Goal: Task Accomplishment & Management: Complete application form

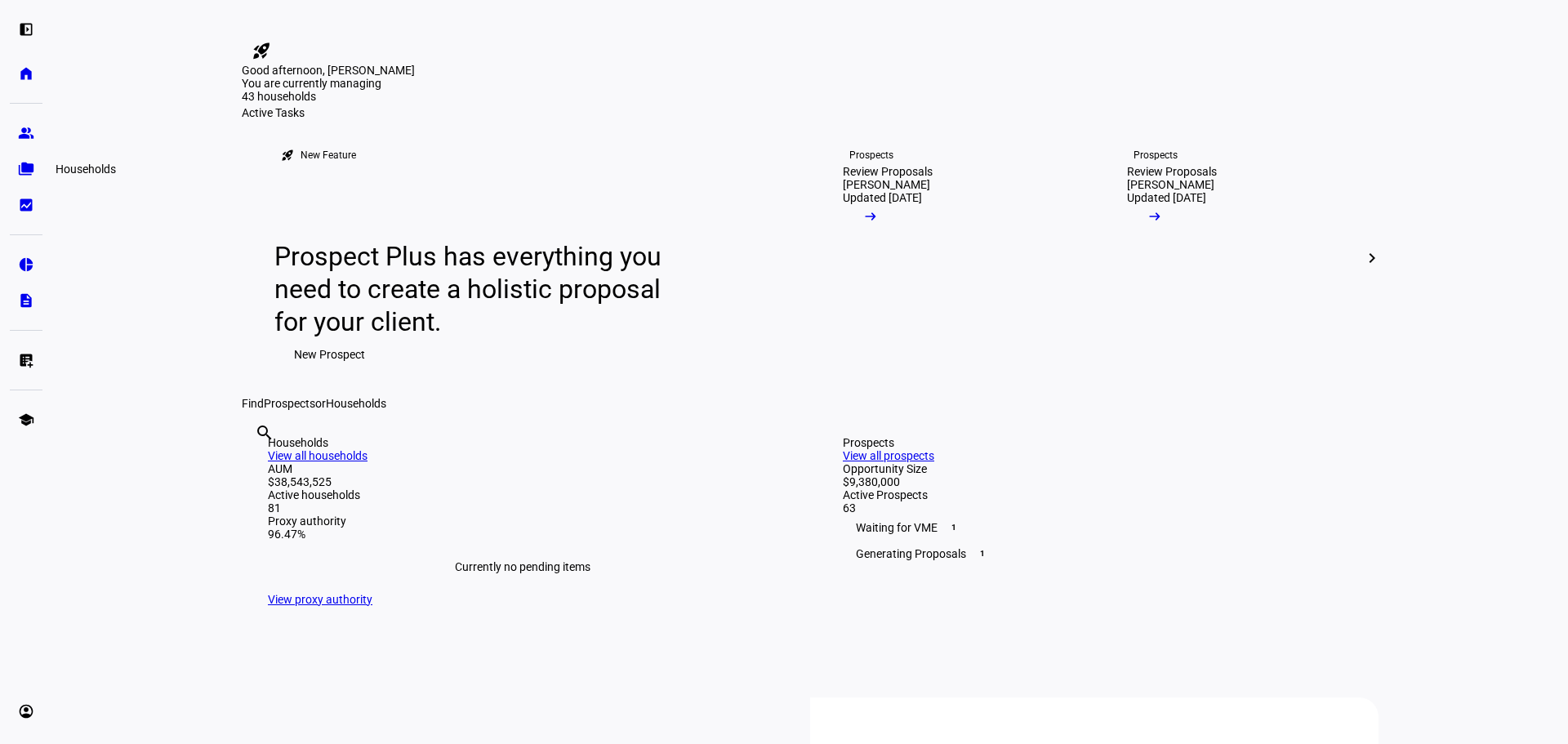
click at [29, 164] on eth-mat-symbol "folder_copy" at bounding box center [26, 169] width 16 height 16
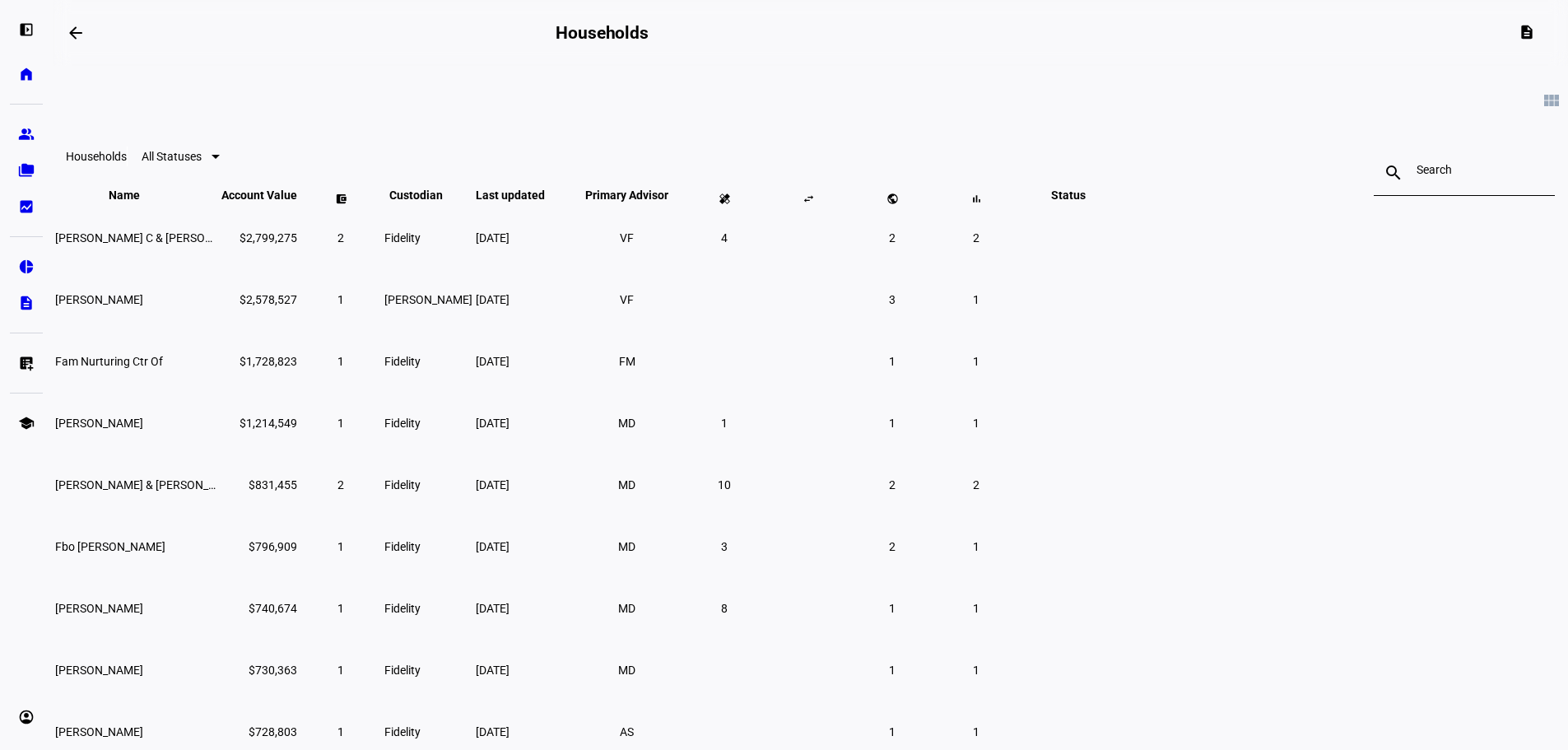
click at [11, 142] on plt-menu-item "group Prospects" at bounding box center [26, 135] width 33 height 33
click at [13, 128] on link "group Prospects" at bounding box center [26, 135] width 33 height 33
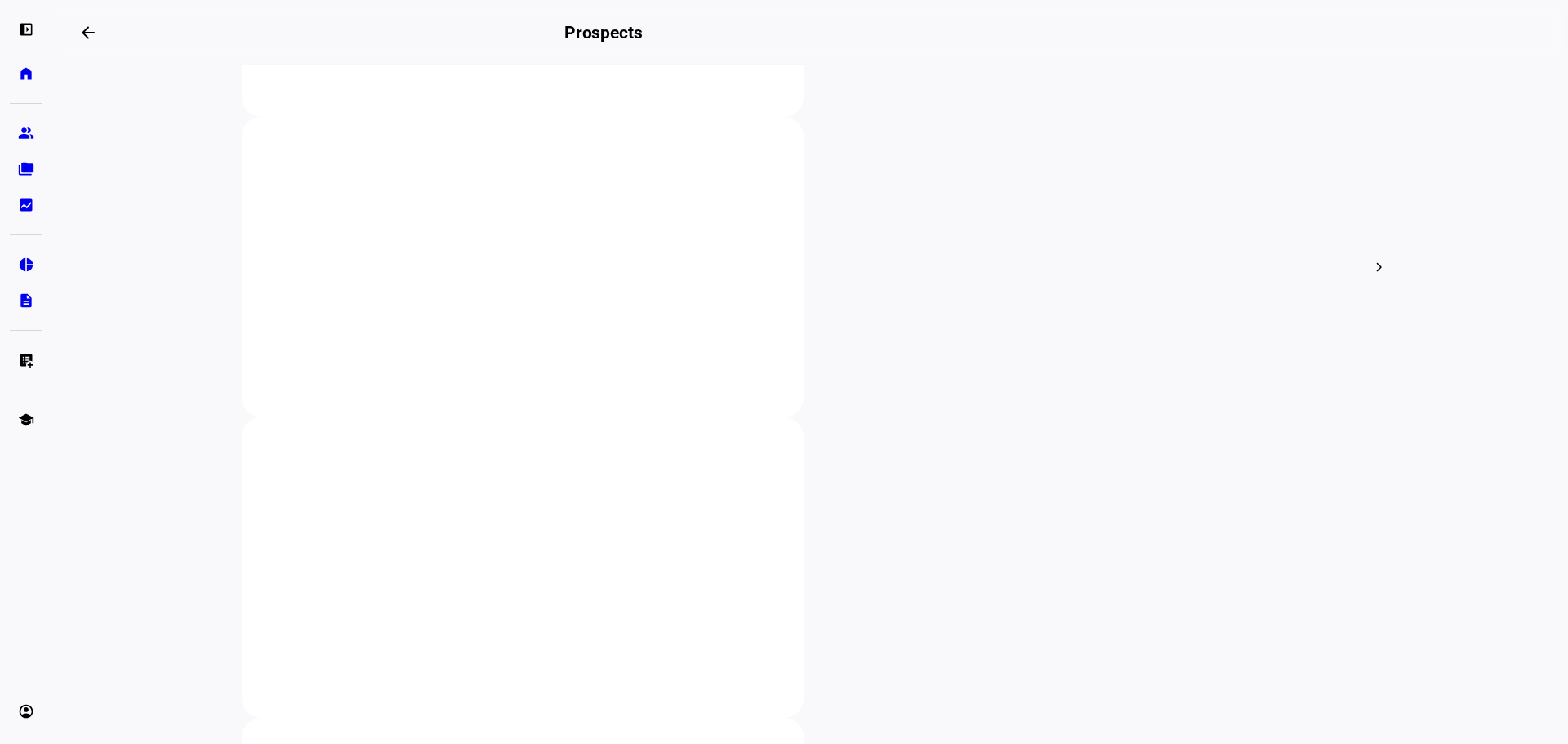
scroll to position [491, 0]
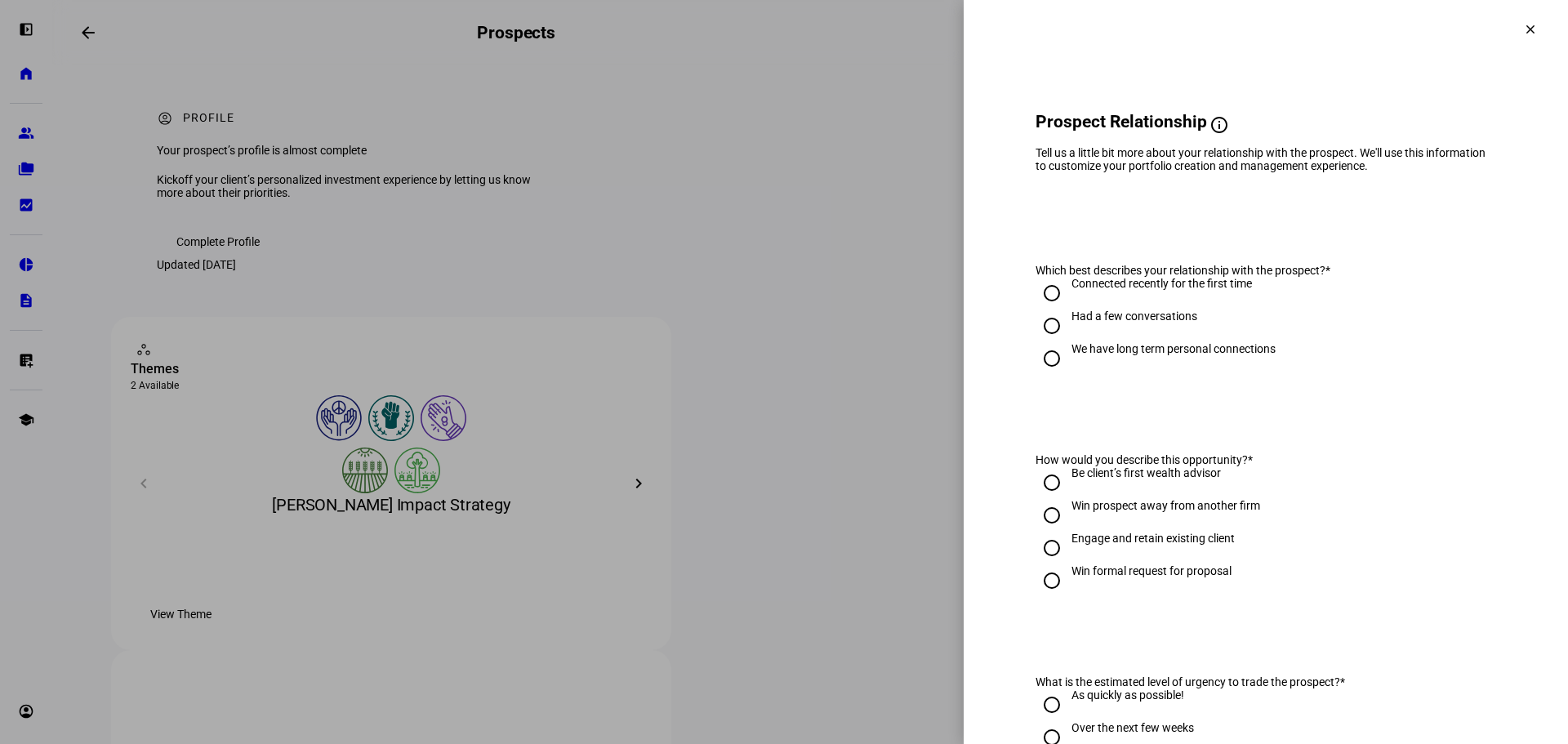
click at [1523, 26] on mat-icon "clear" at bounding box center [1530, 29] width 14 height 14
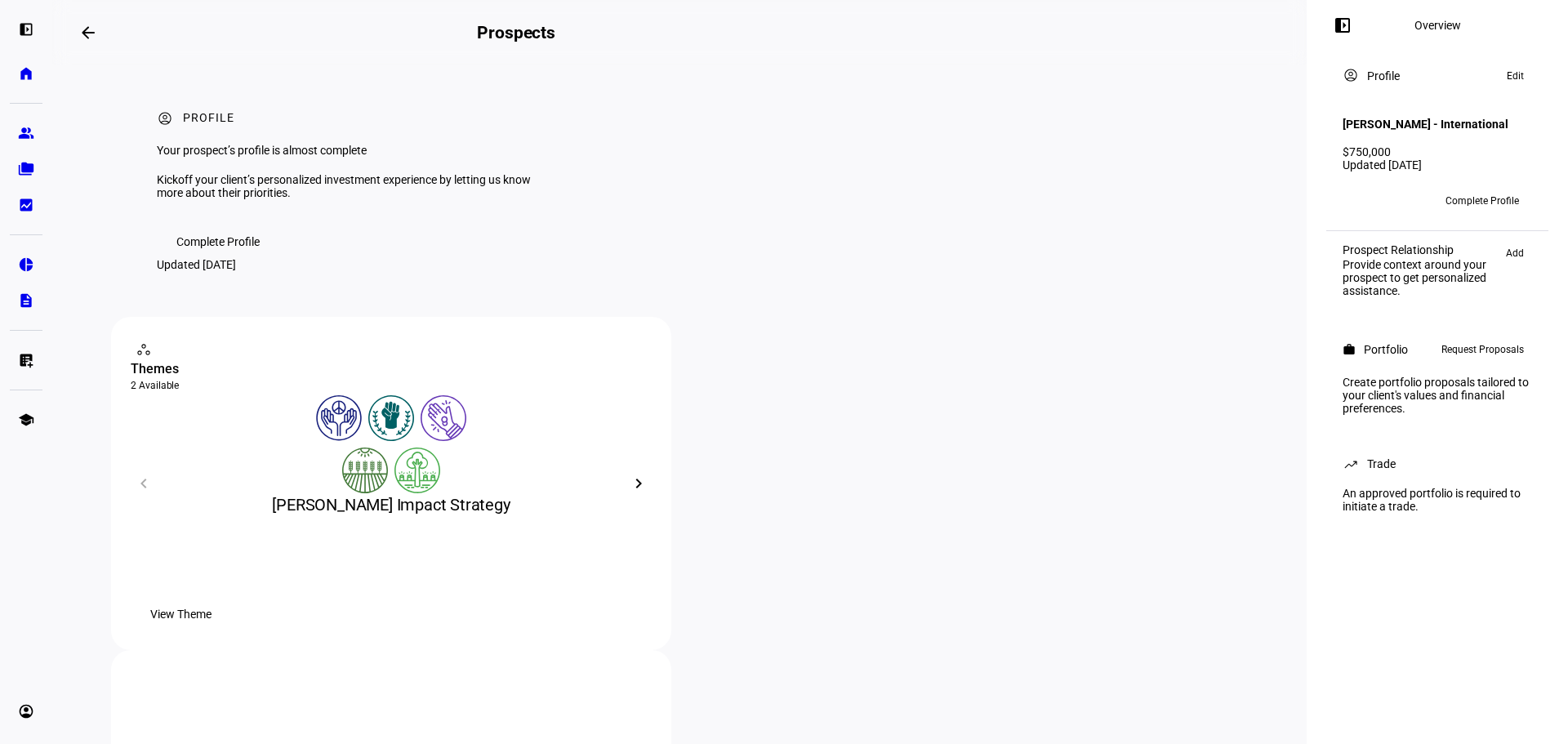
click at [1504, 358] on span "Request Proposals" at bounding box center [1483, 349] width 83 height 19
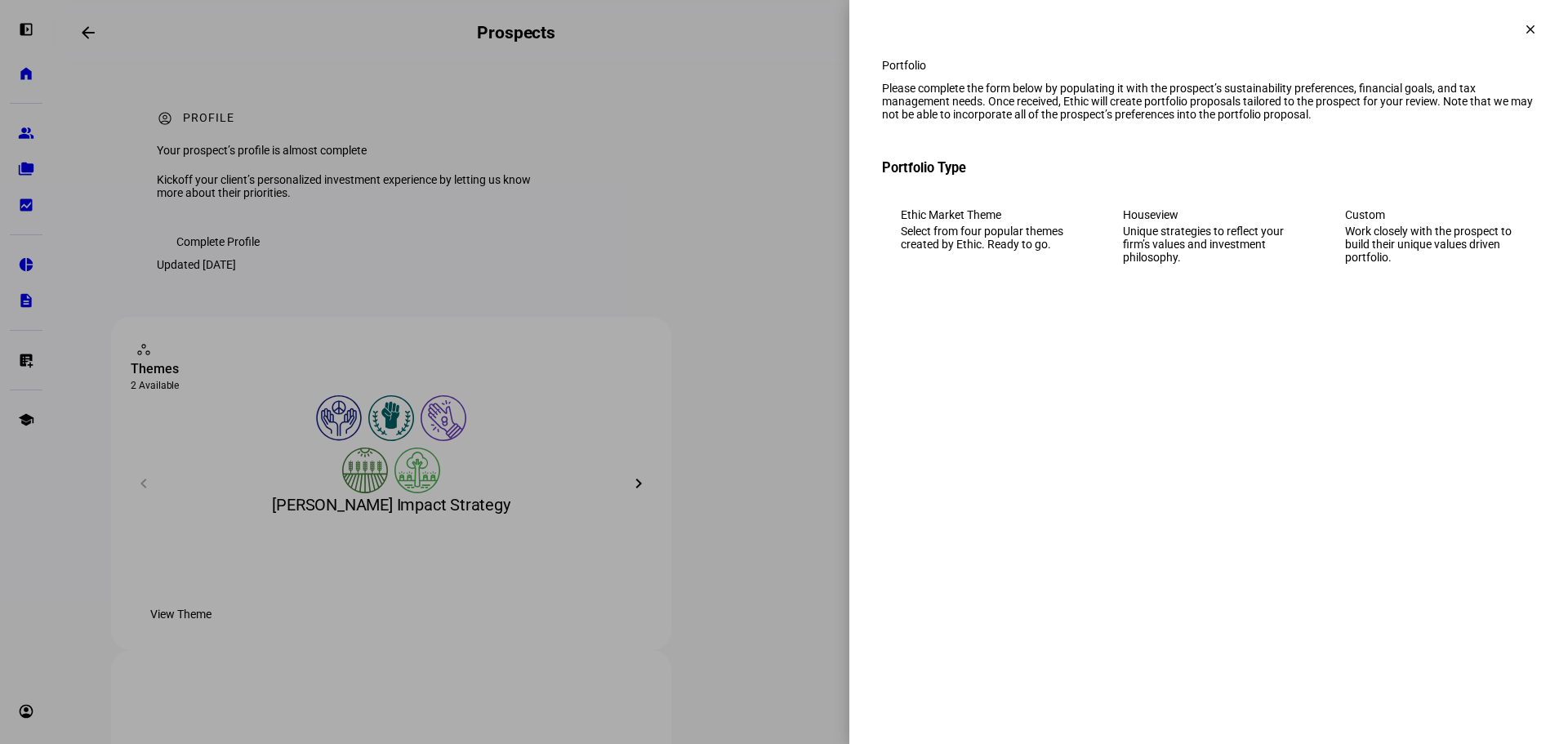
click at [1332, 282] on eth-mega-radio-button "Custom Work closely with the prospect to build their unique values driven portf…" at bounding box center [1431, 235] width 209 height 93
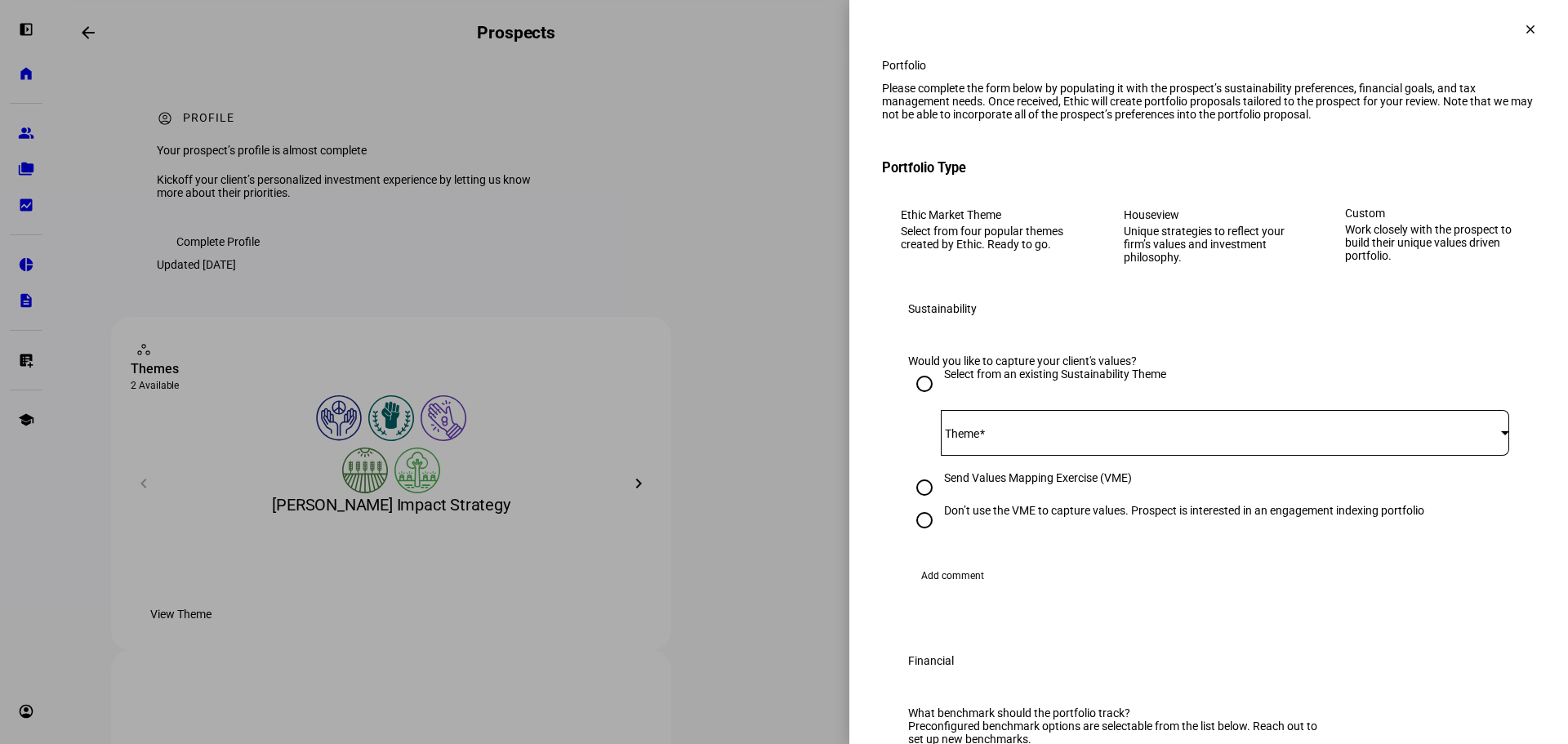
scroll to position [82, 0]
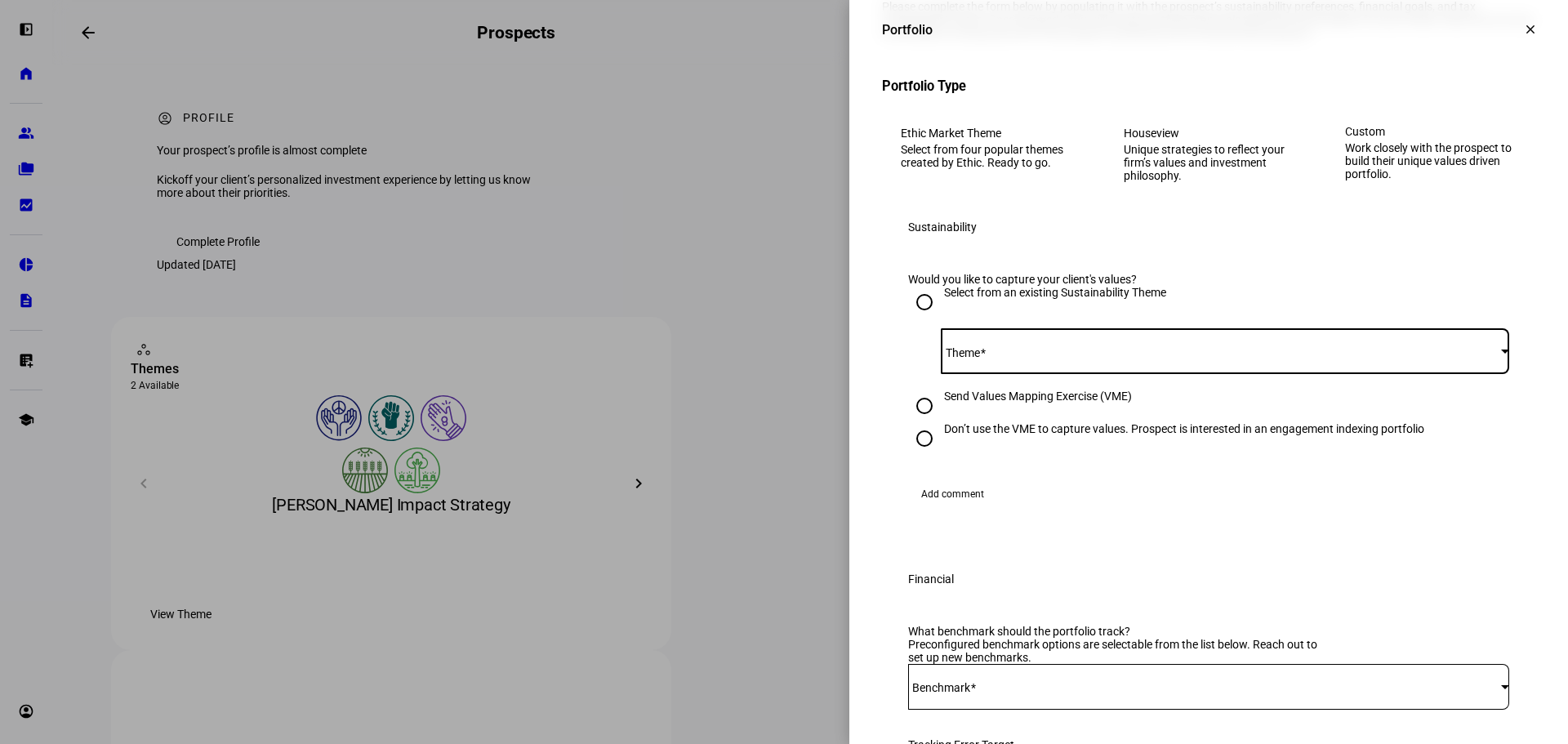
click at [1100, 358] on span at bounding box center [1221, 351] width 560 height 13
click at [1087, 465] on mat-option "[PERSON_NAME] Impact Strategy" at bounding box center [1213, 476] width 567 height 39
click at [1076, 358] on span "[PERSON_NAME] Impact Strategy" at bounding box center [1026, 351] width 172 height 13
click at [1076, 430] on div at bounding box center [784, 372] width 1568 height 744
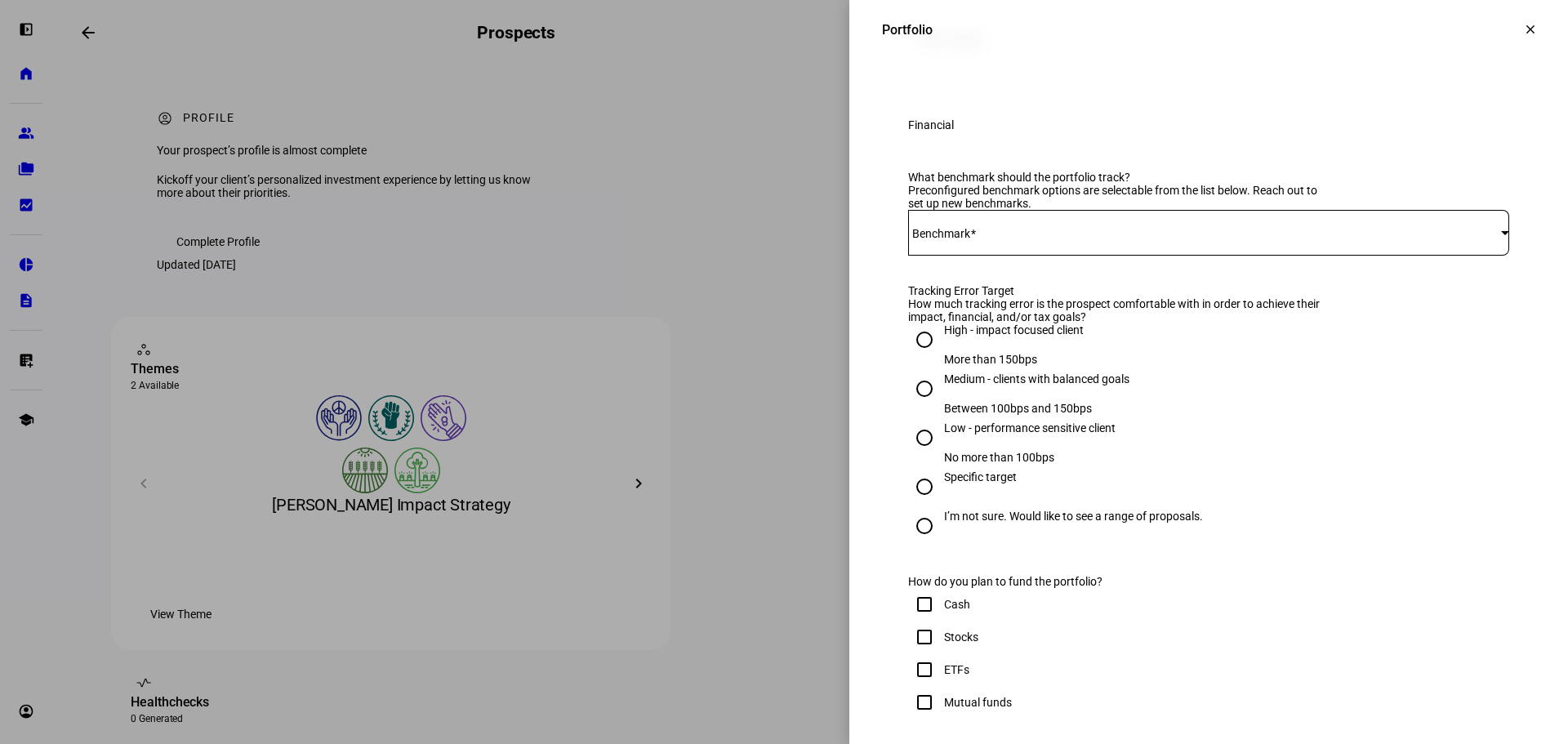
scroll to position [572, 0]
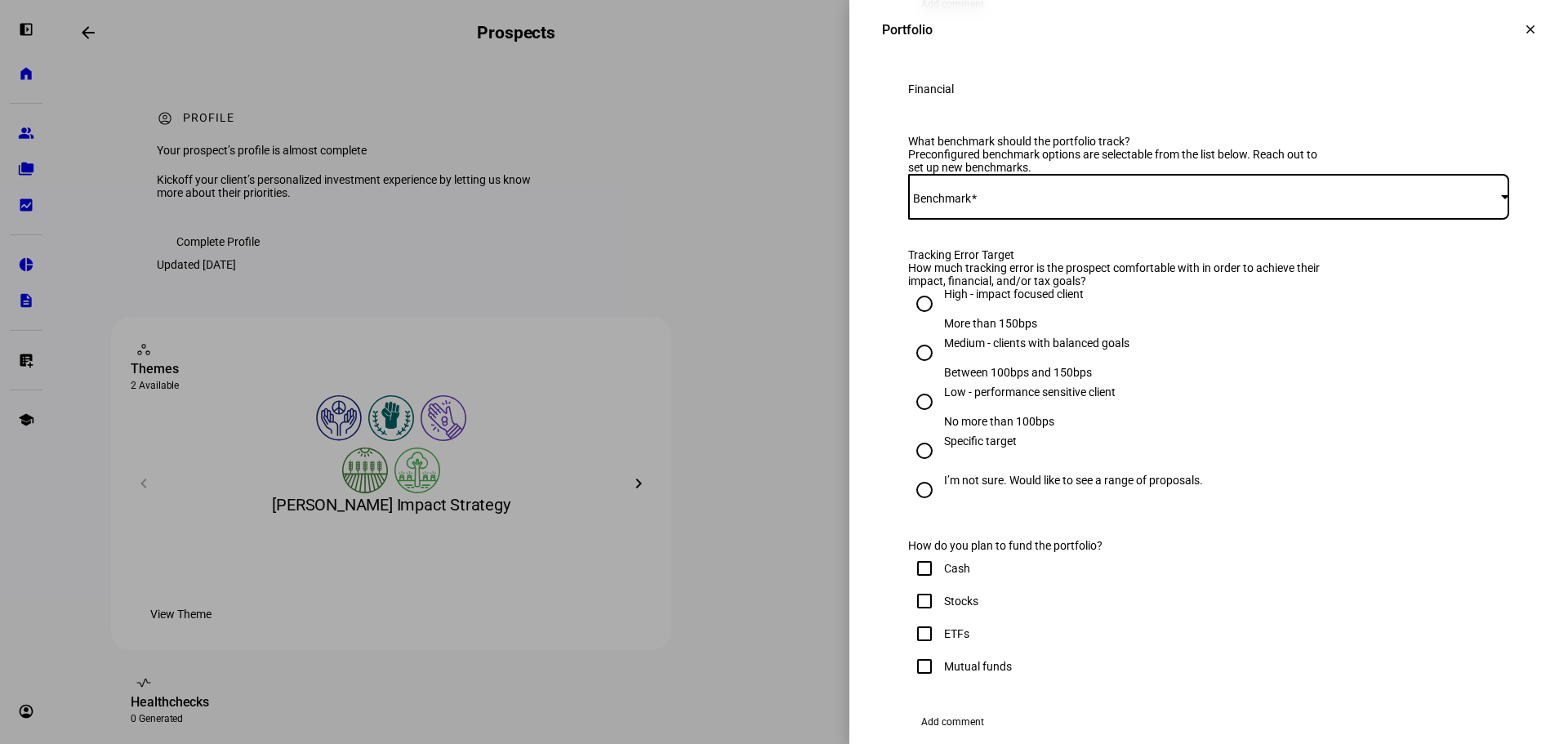
click at [1007, 204] on span at bounding box center [1204, 197] width 593 height 13
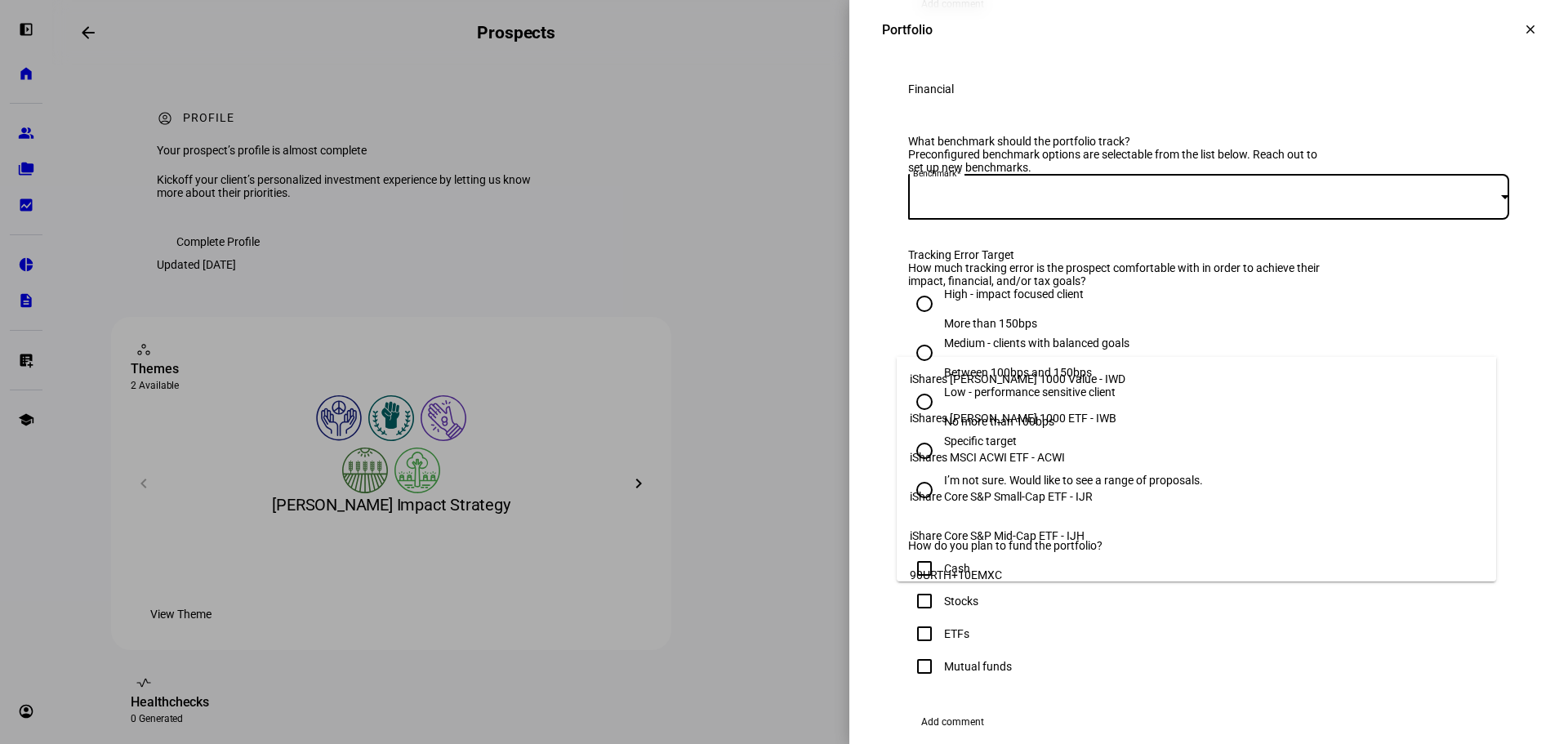
scroll to position [0, 0]
click at [1023, 424] on mat-option "Vanguard FTSE Developed Market - VEA" at bounding box center [1197, 422] width 600 height 39
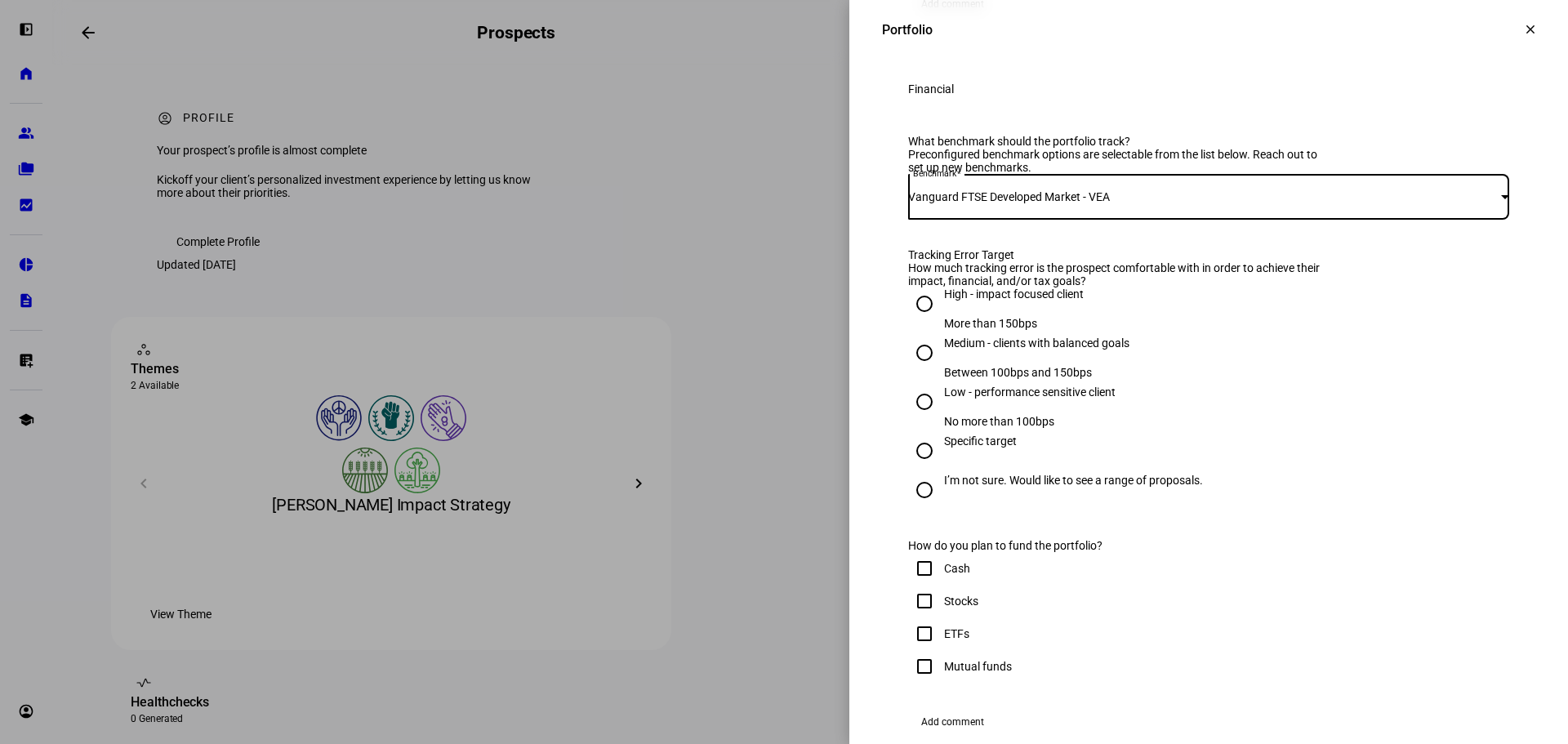
scroll to position [654, 0]
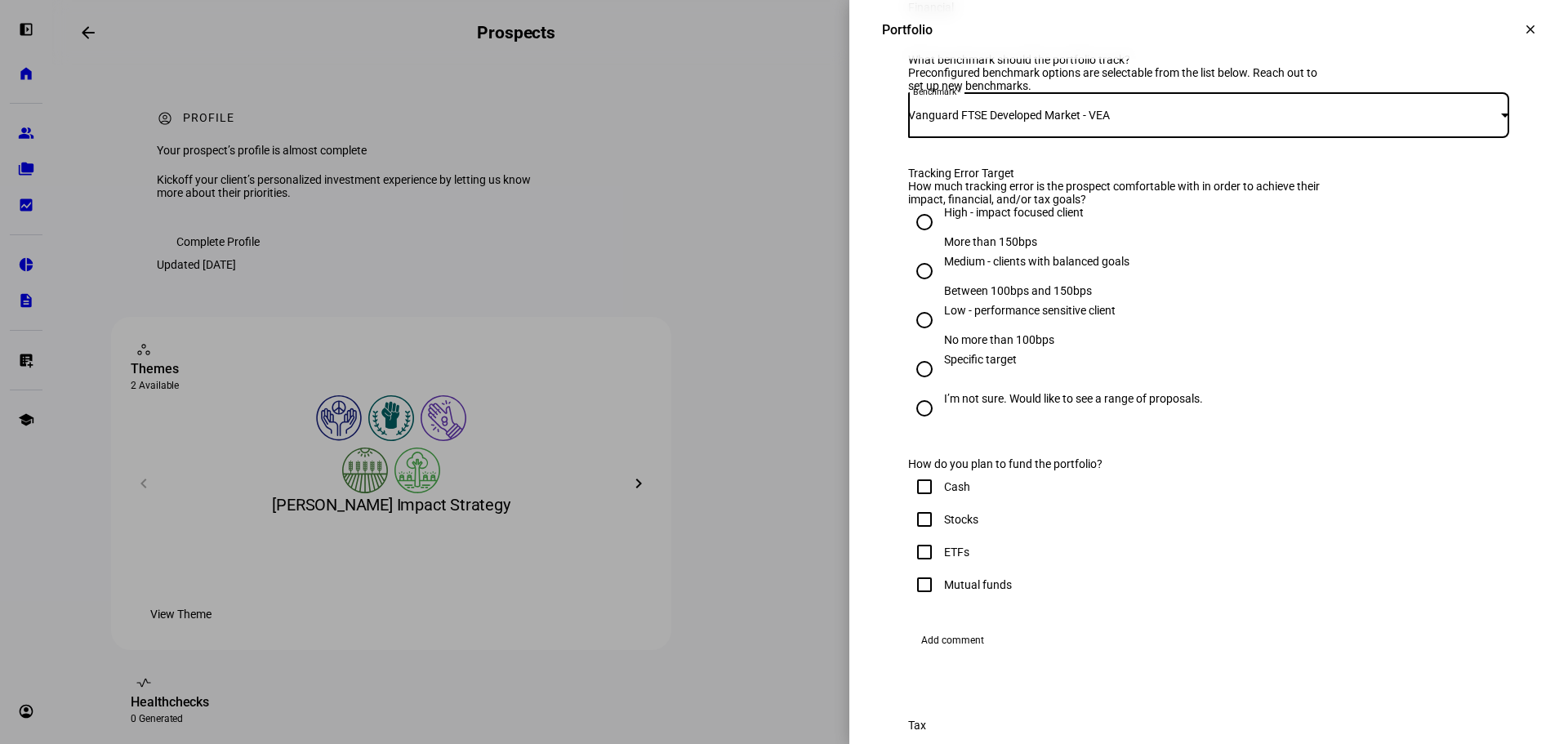
click at [968, 219] on div "High - impact focused client" at bounding box center [1014, 212] width 140 height 13
click at [940, 239] on input "High - impact focused client More than 150bps" at bounding box center [924, 222] width 33 height 33
radio input "true"
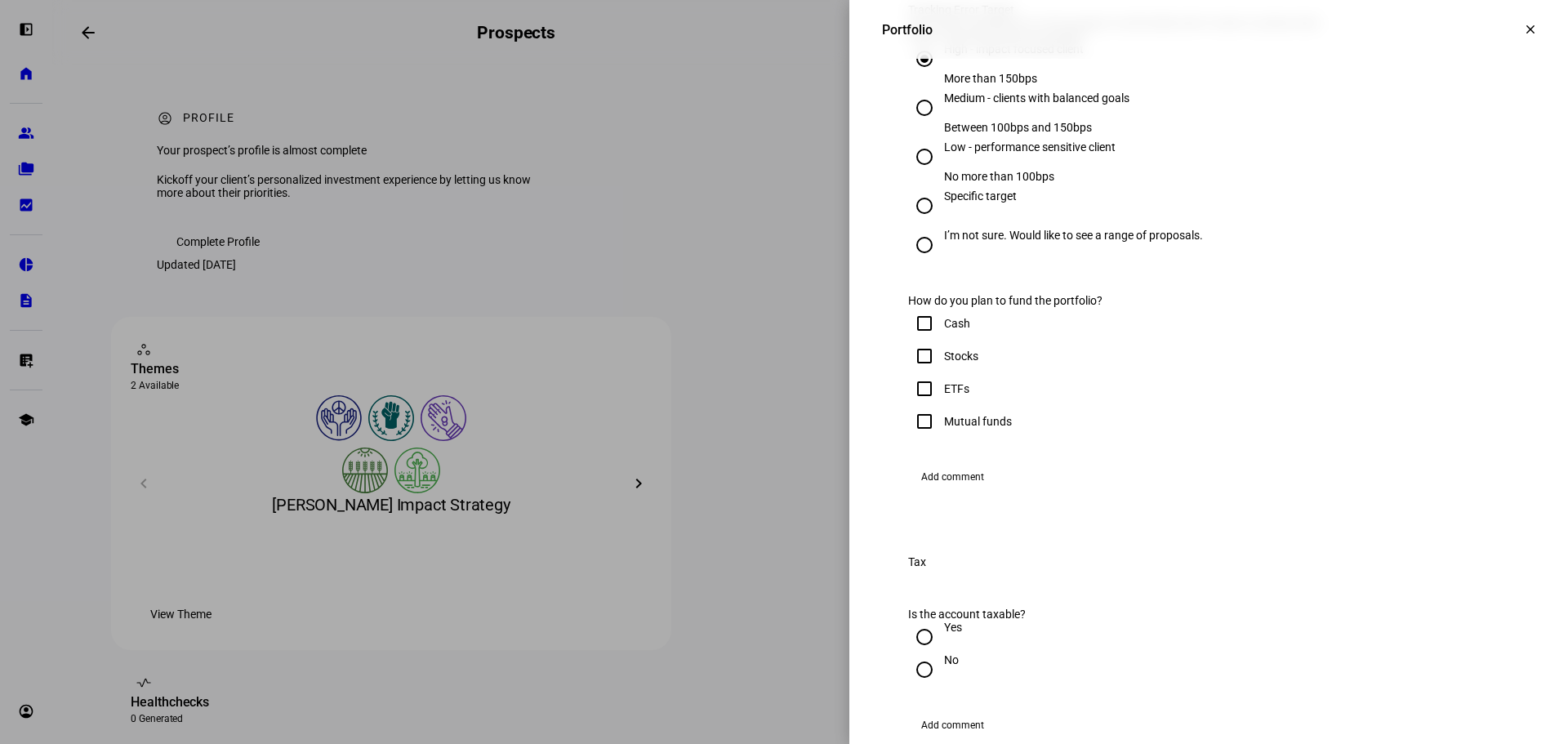
scroll to position [899, 0]
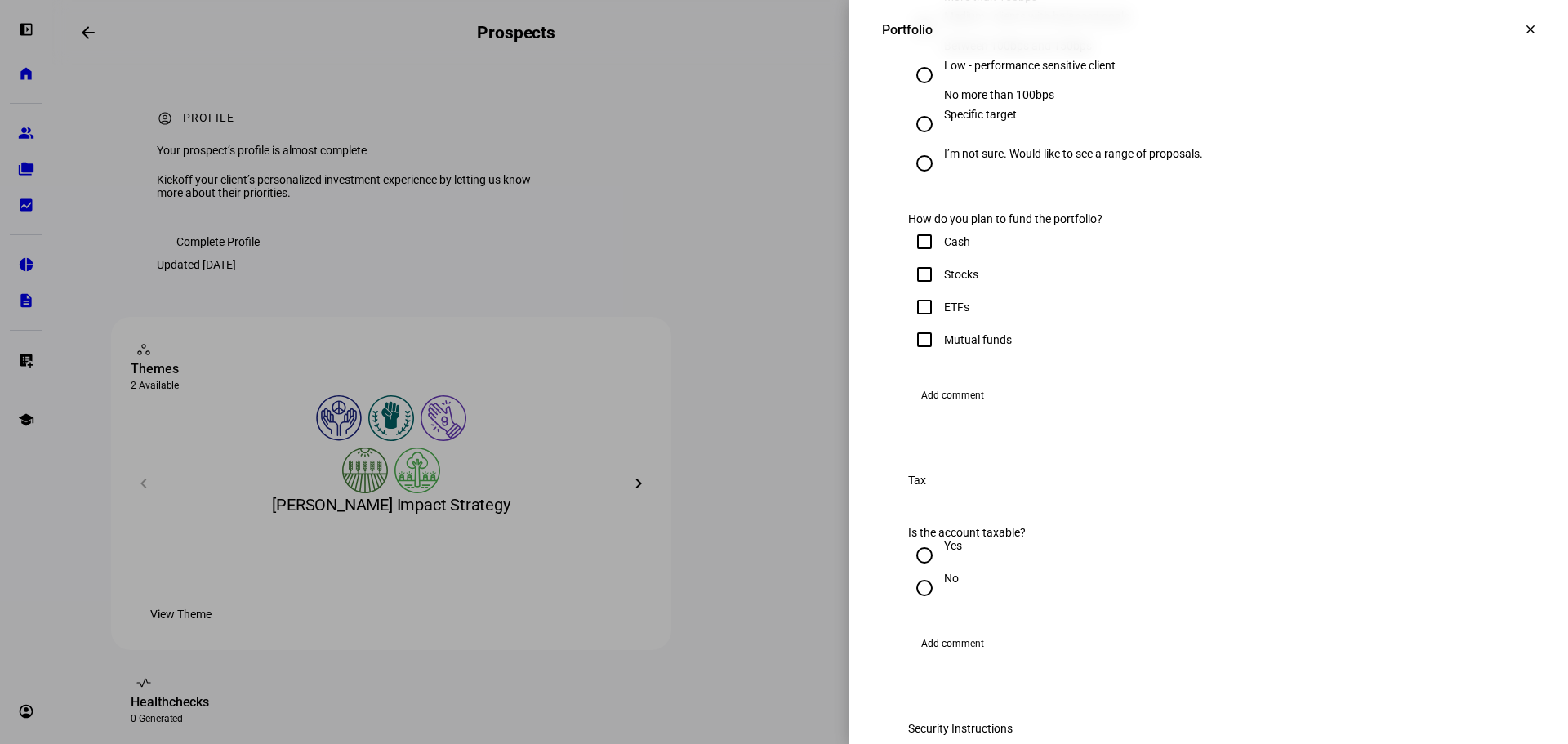
click at [958, 249] on div "Cash" at bounding box center [957, 242] width 26 height 13
click at [940, 258] on input "Cash" at bounding box center [924, 242] width 33 height 33
click at [958, 249] on div "Cash" at bounding box center [957, 242] width 26 height 13
click at [940, 258] on input "Cash" at bounding box center [924, 242] width 33 height 33
click at [958, 249] on div "Cash" at bounding box center [957, 242] width 26 height 13
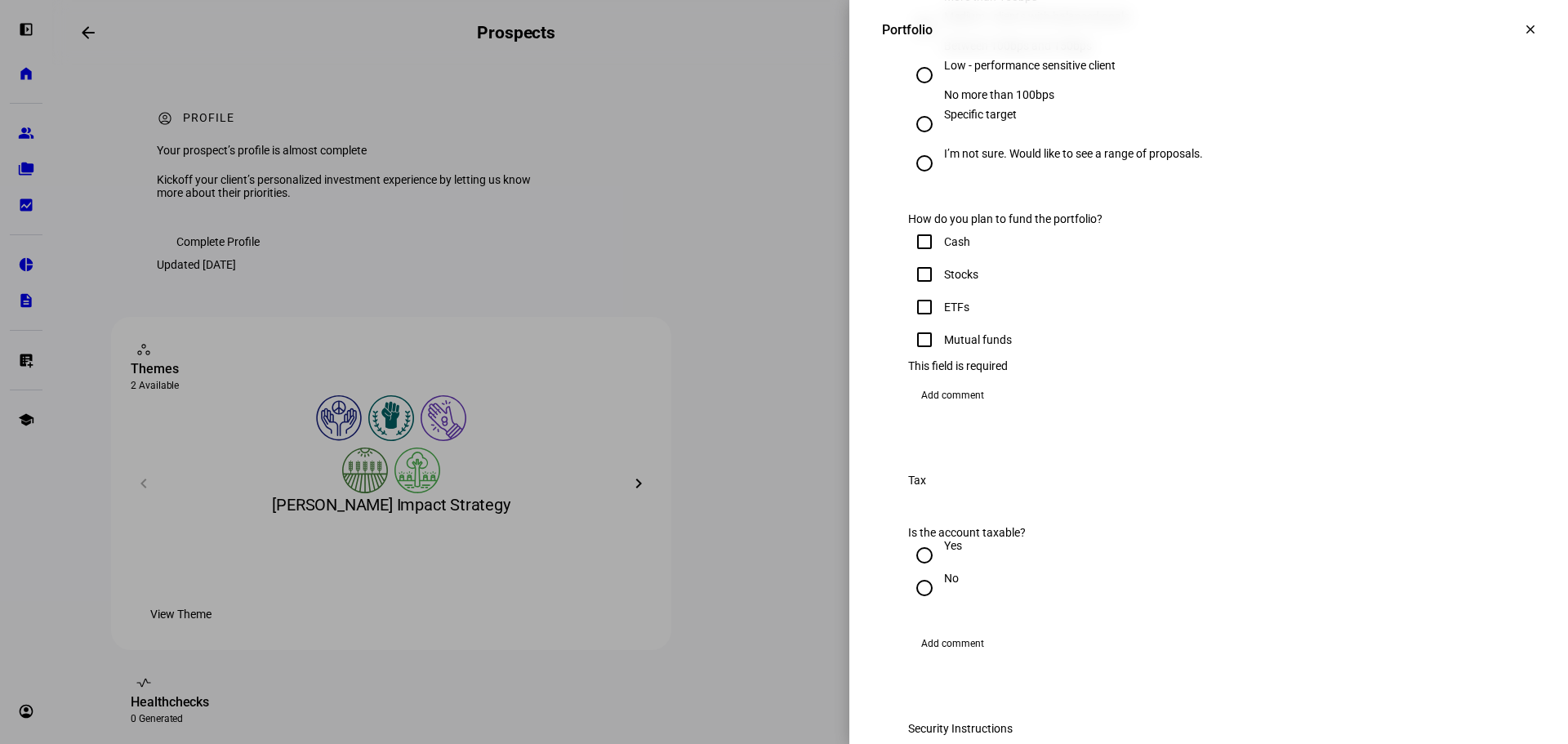
click at [940, 258] on input "Cash" at bounding box center [924, 242] width 33 height 33
checkbox input "true"
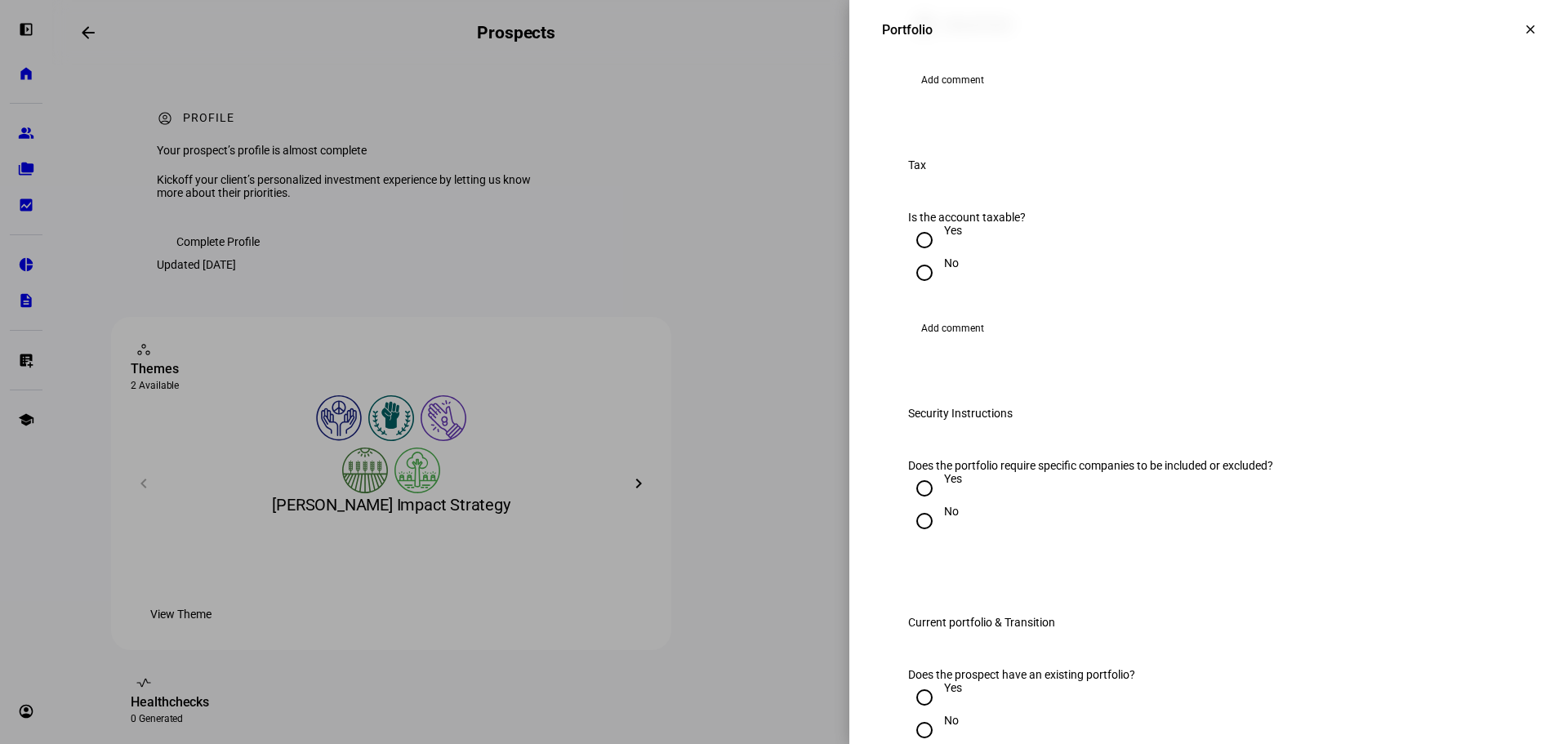
scroll to position [1226, 0]
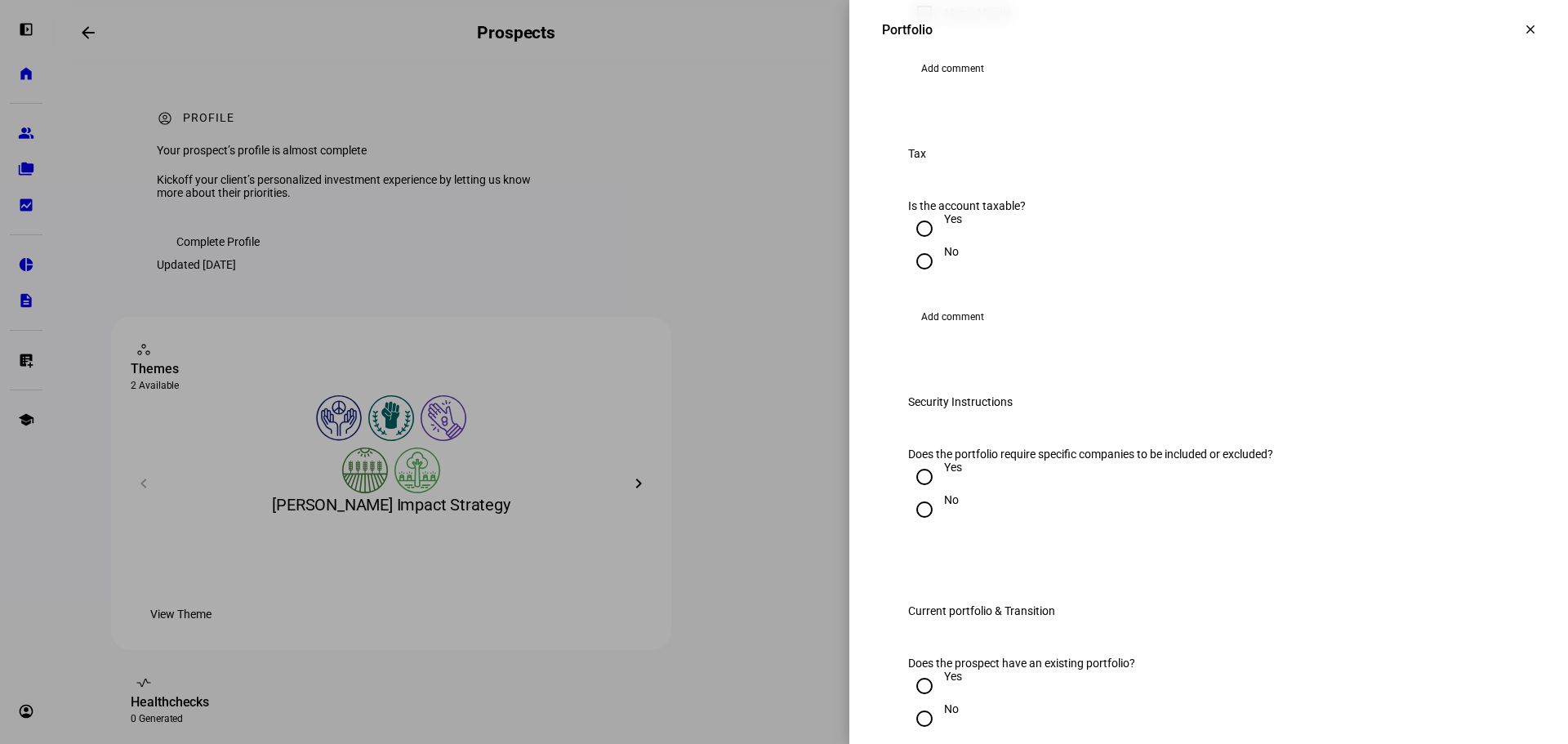
click at [951, 245] on div "Yes" at bounding box center [1208, 228] width 601 height 33
click at [925, 245] on input "Yes" at bounding box center [924, 228] width 33 height 33
radio input "true"
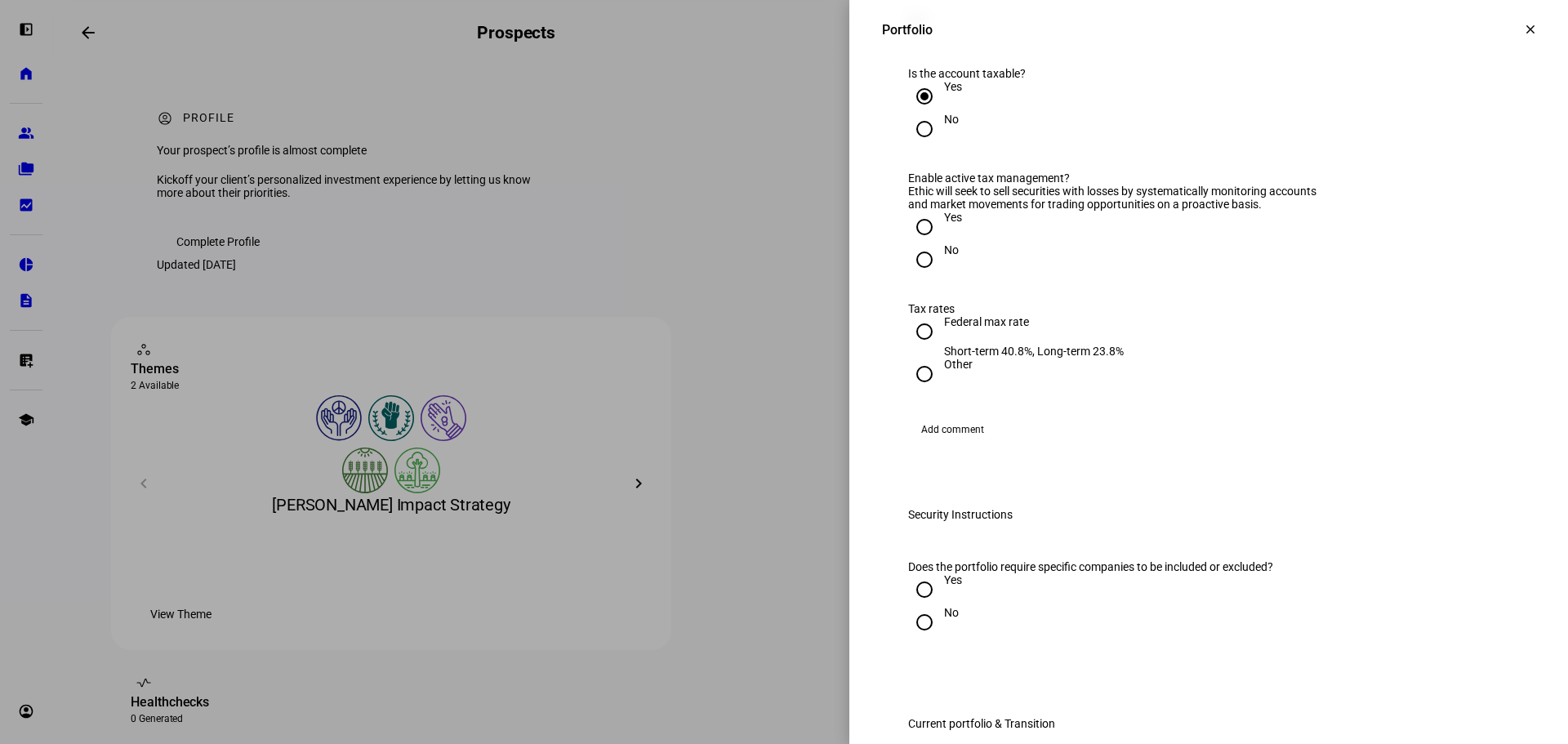
scroll to position [1389, 0]
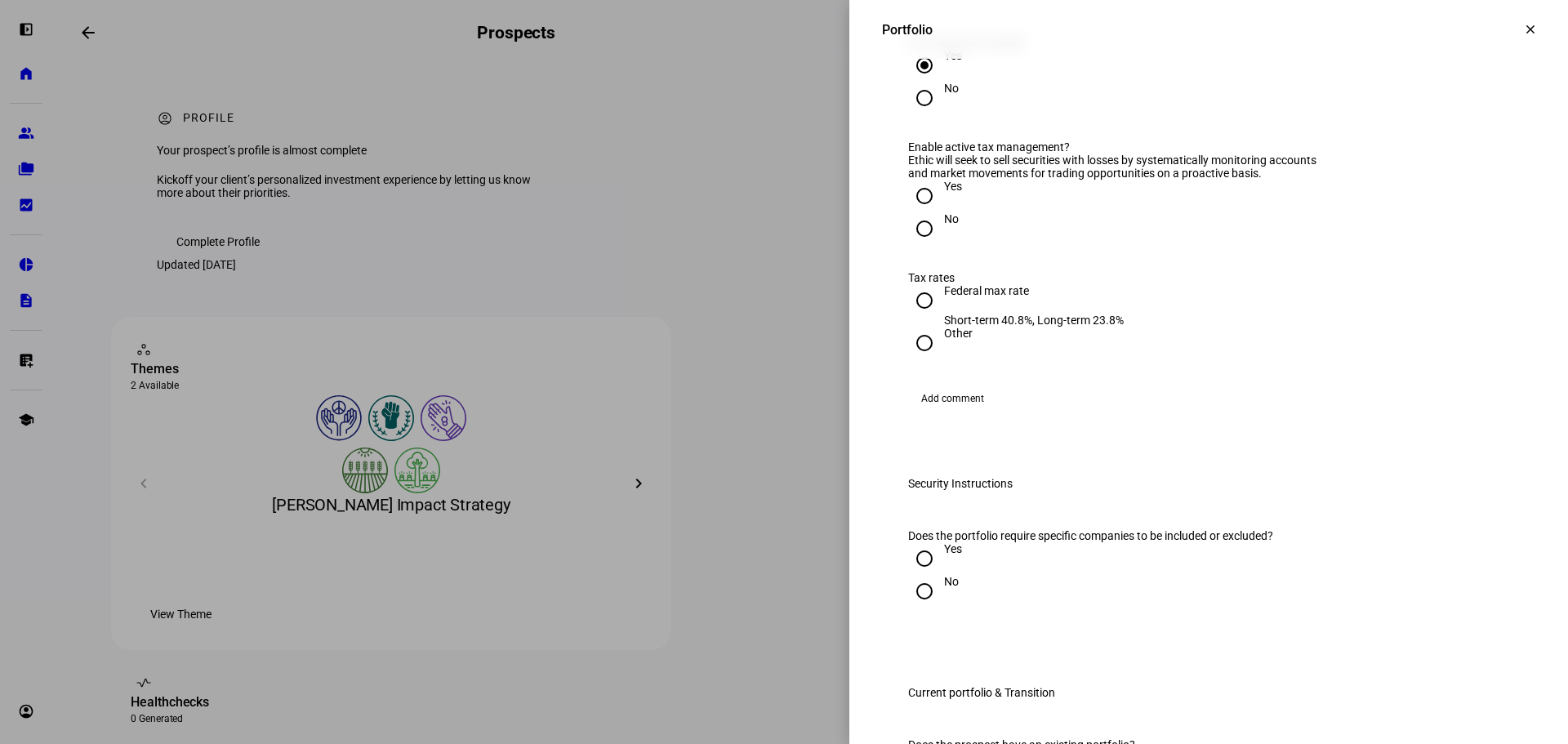
click at [944, 193] on div "Yes" at bounding box center [953, 186] width 18 height 13
click at [931, 212] on input "Yes" at bounding box center [924, 196] width 33 height 33
radio input "true"
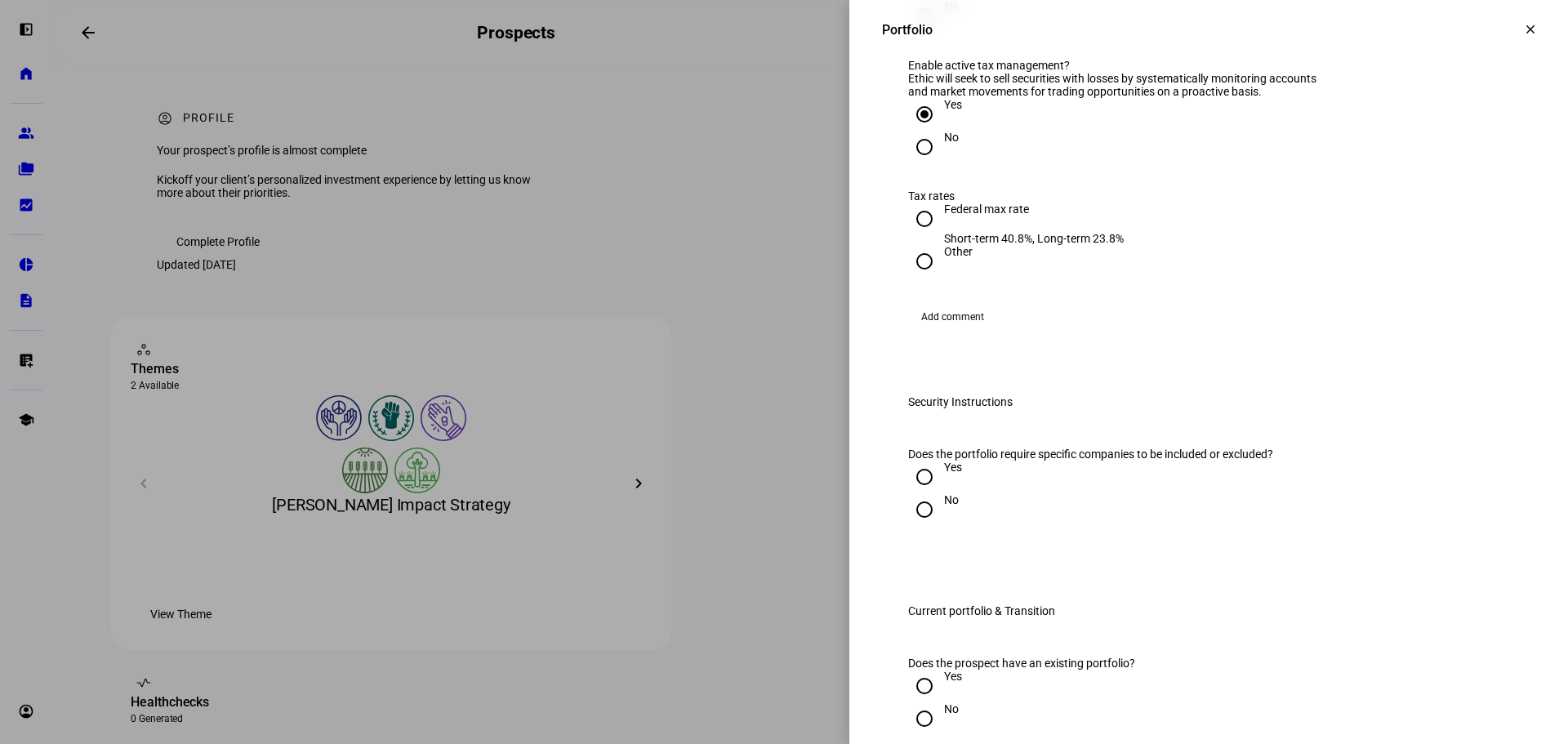
click at [962, 232] on div "Federal max rate" at bounding box center [1033, 217] width 179 height 30
click at [940, 235] on input "Federal max rate Short-term 40.8%, Long-term 23.8%" at bounding box center [924, 219] width 33 height 33
radio input "true"
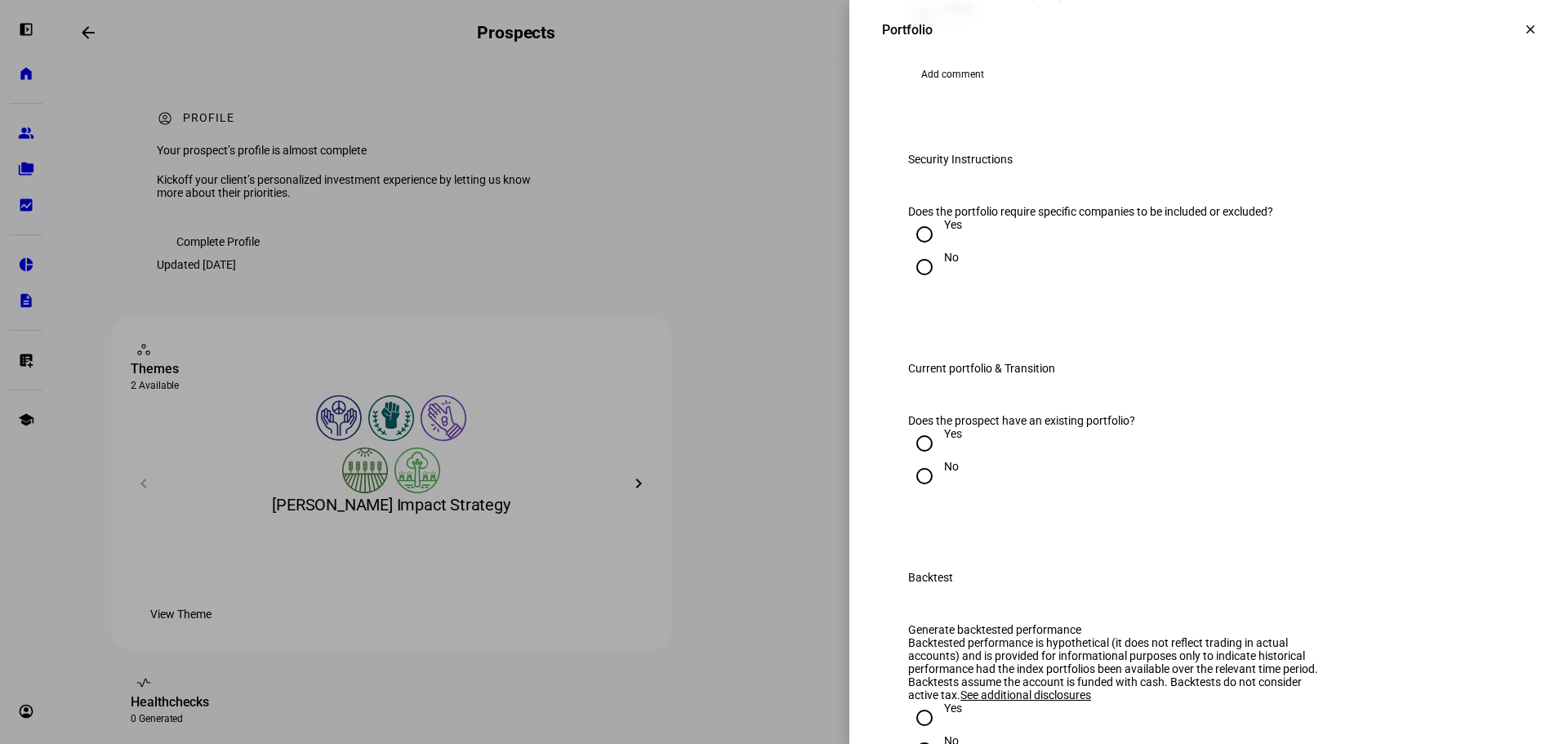
scroll to position [1797, 0]
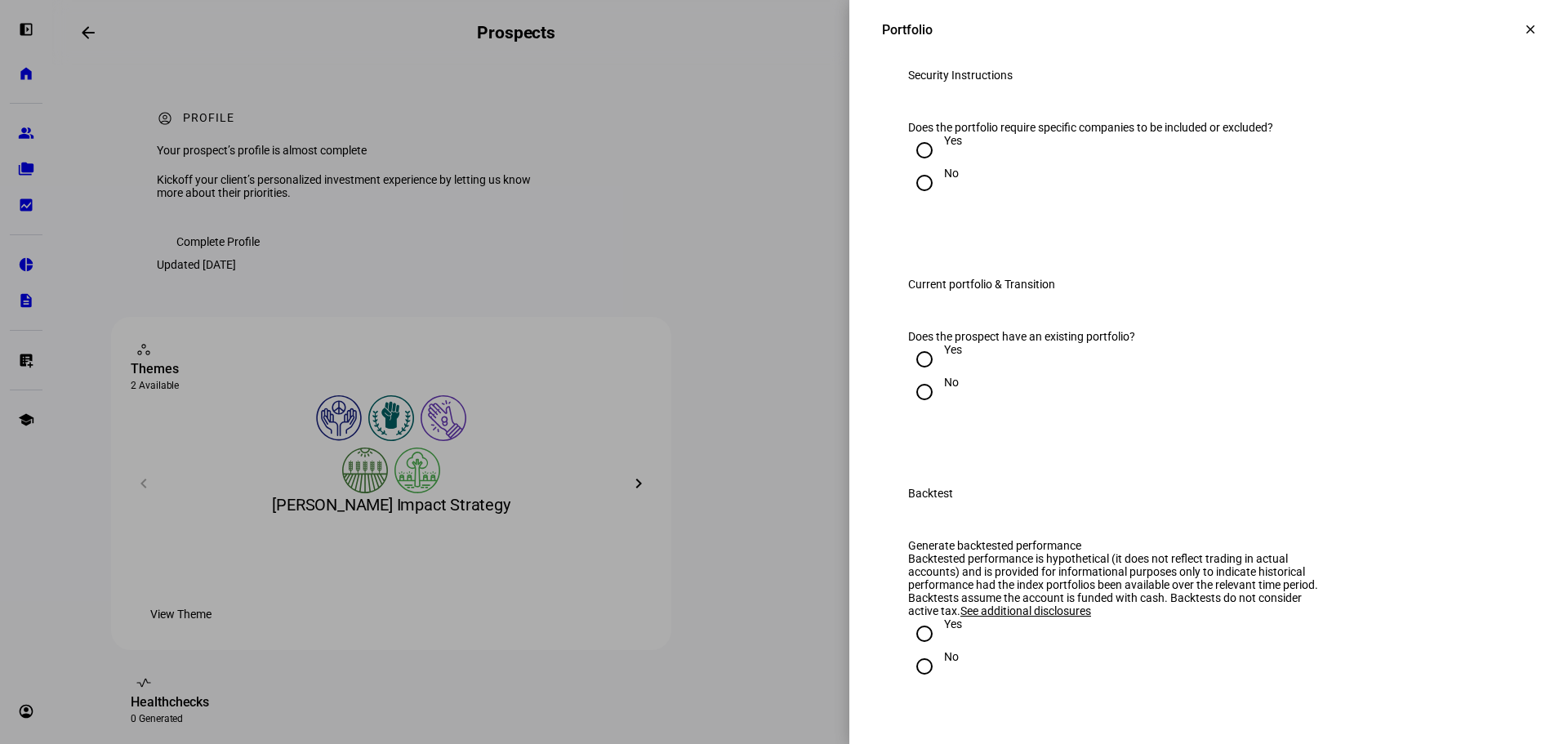
click at [944, 196] on div "No" at bounding box center [951, 181] width 14 height 30
click at [936, 200] on input "No" at bounding box center [924, 183] width 33 height 33
radio input "true"
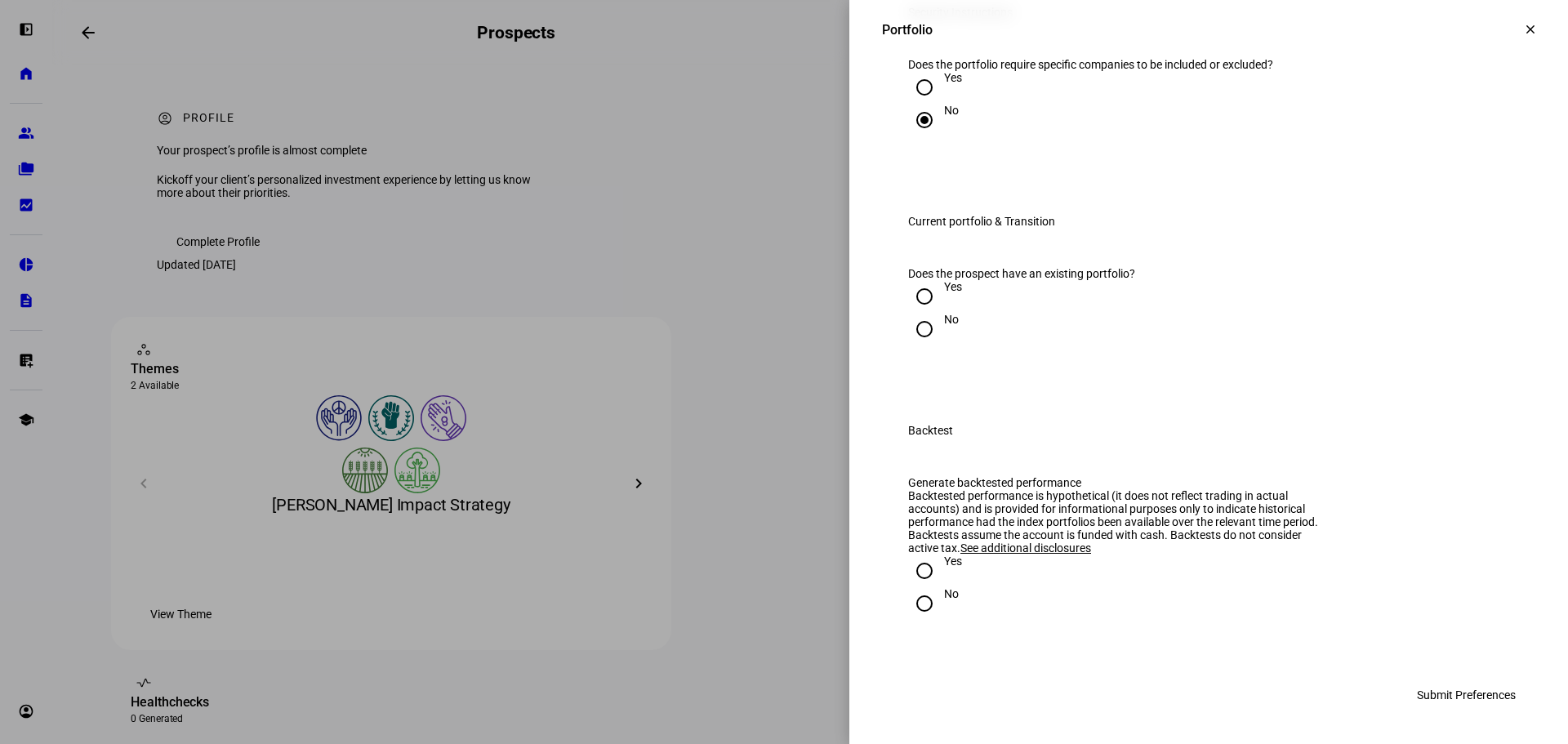
scroll to position [1961, 0]
click at [917, 346] on input "No" at bounding box center [924, 329] width 33 height 33
radio input "true"
click at [923, 611] on input "No" at bounding box center [924, 604] width 33 height 33
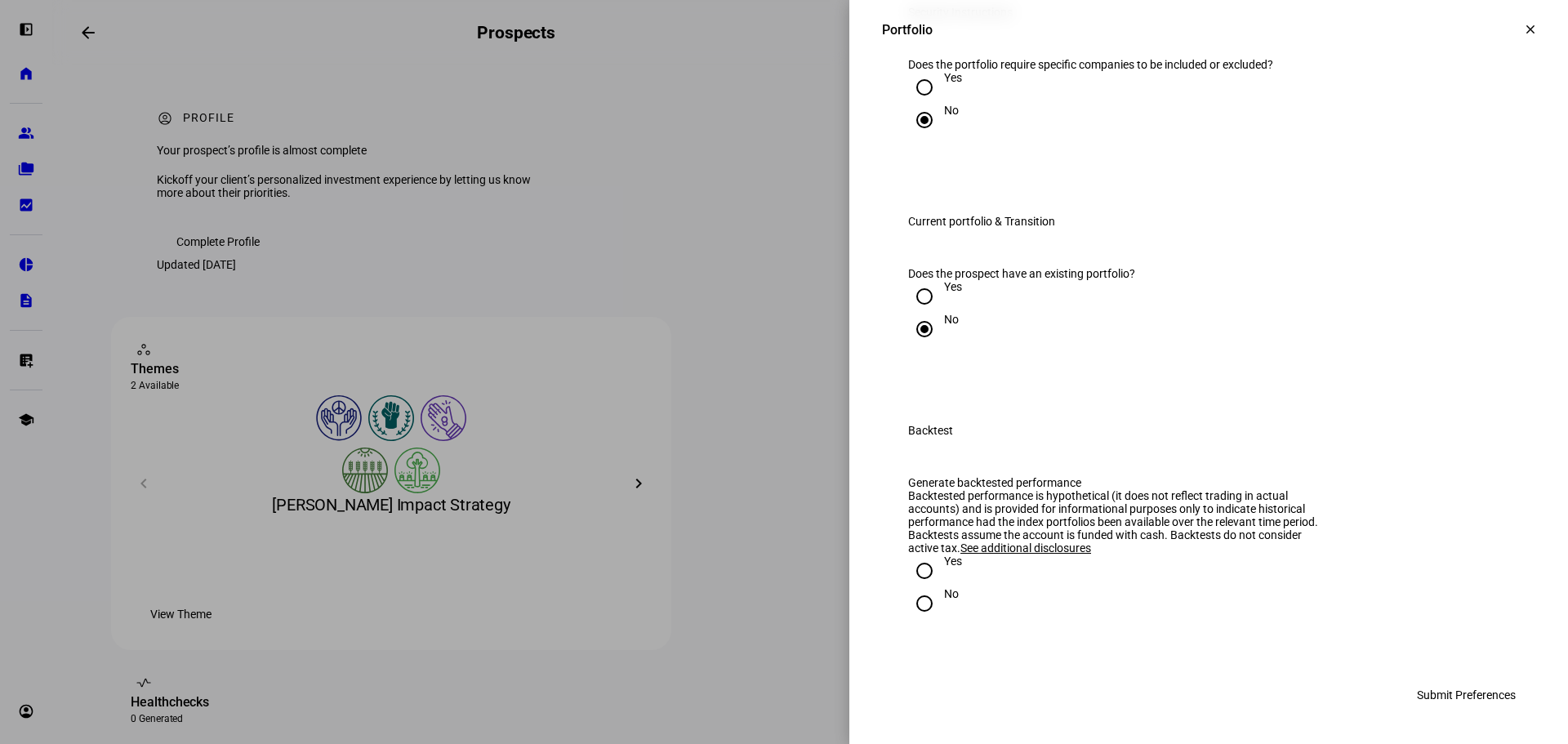
radio input "true"
drag, startPoint x: 1469, startPoint y: 697, endPoint x: 1067, endPoint y: 445, distance: 474.5
click at [1470, 697] on span "Submit Preferences" at bounding box center [1466, 695] width 99 height 33
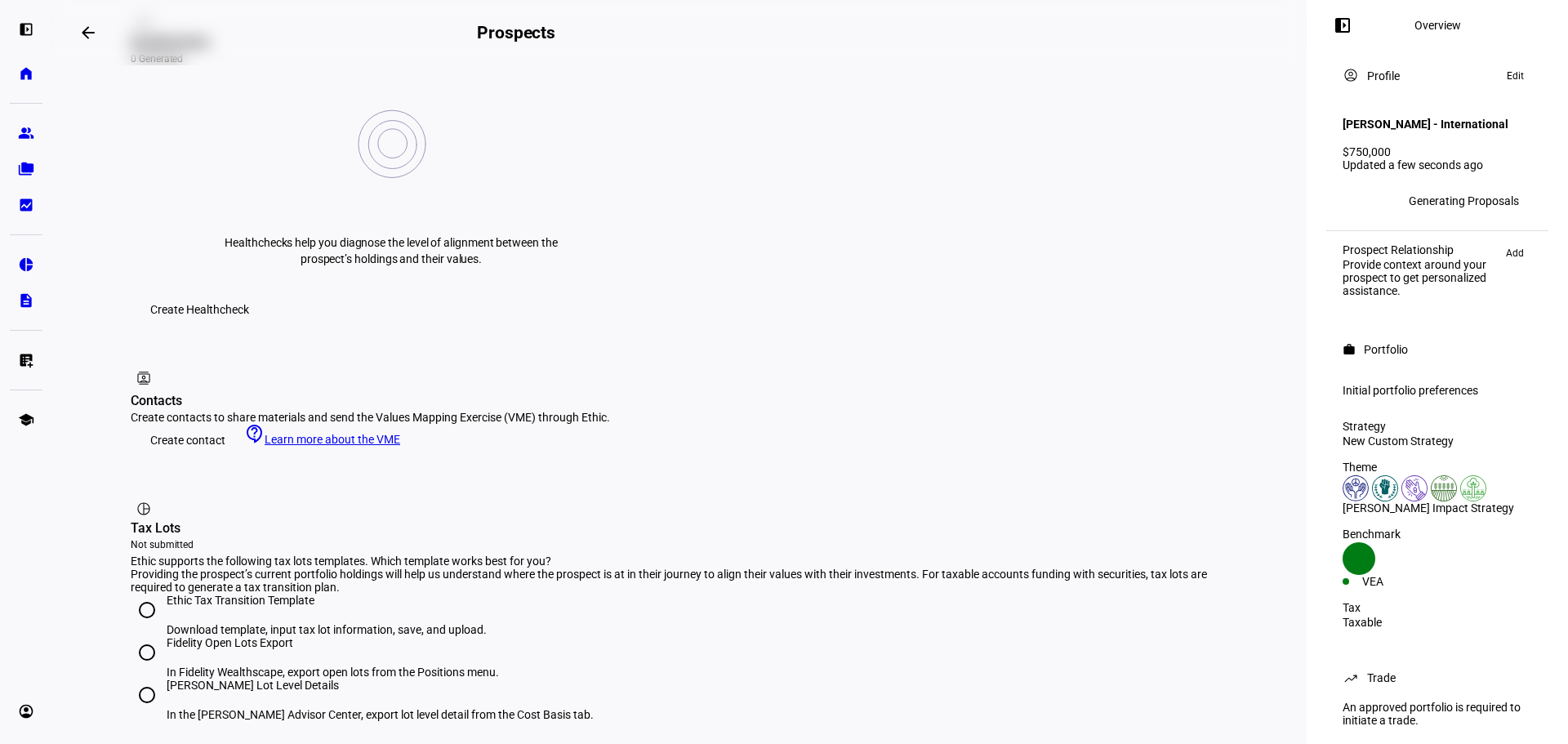
scroll to position [0, 0]
